Goal: Transaction & Acquisition: Purchase product/service

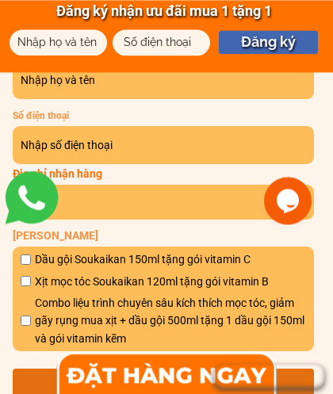
scroll to position [9043, 0]
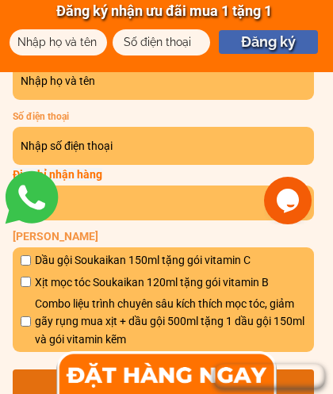
click at [29, 282] on input "checkbox" at bounding box center [26, 282] width 10 height 10
checkbox input "true"
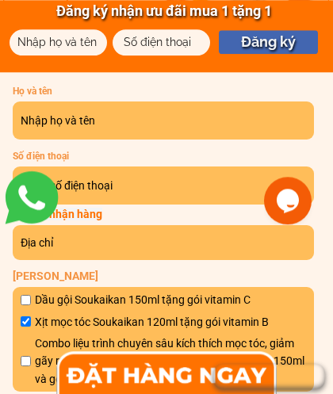
scroll to position [9004, 0]
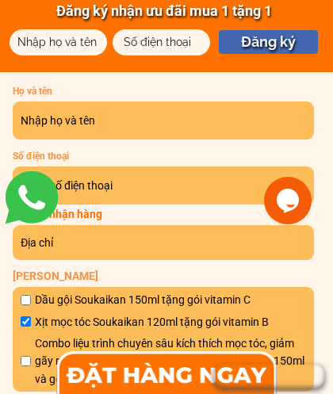
click at [47, 114] on input "text" at bounding box center [164, 121] width 294 height 38
type input "0869932641"
type input "Hoành mình [PERSON_NAME]"
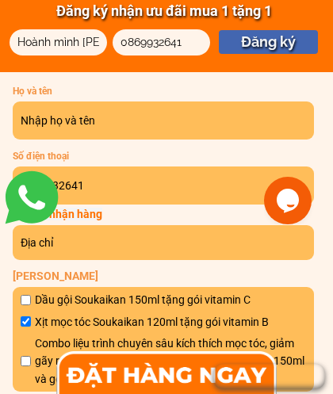
type input "Hoành mình [PERSON_NAME]"
click at [41, 241] on input "text" at bounding box center [164, 242] width 294 height 35
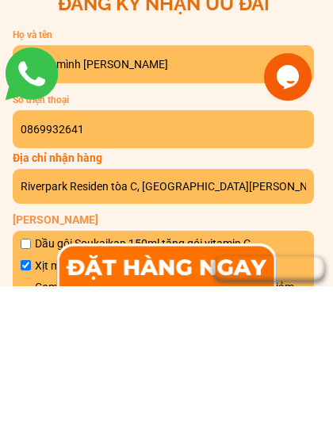
scroll to position [8962, 0]
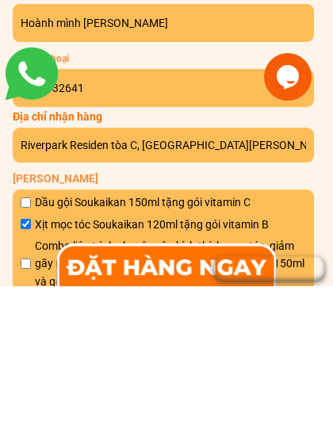
type input "Riverpark Residen tòa C, [GEOGRAPHIC_DATA][PERSON_NAME] , [GEOGRAPHIC_DATA] , […"
click at [152, 377] on div at bounding box center [166, 404] width 244 height 54
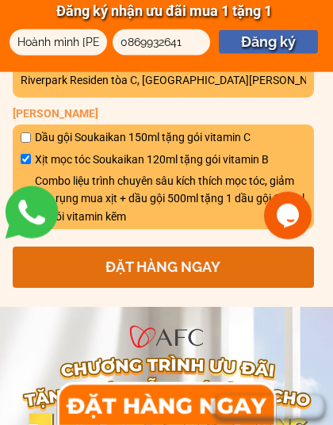
scroll to position [9166, 0]
click at [168, 263] on p "ĐẶT HÀNG NGAY" at bounding box center [163, 267] width 301 height 41
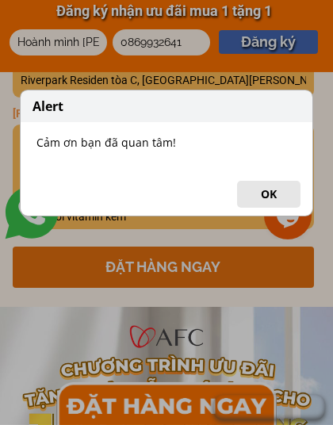
click at [272, 194] on button "OK" at bounding box center [268, 194] width 63 height 27
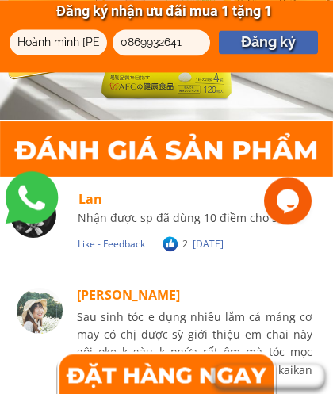
scroll to position [9770, 0]
